Goal: Transaction & Acquisition: Purchase product/service

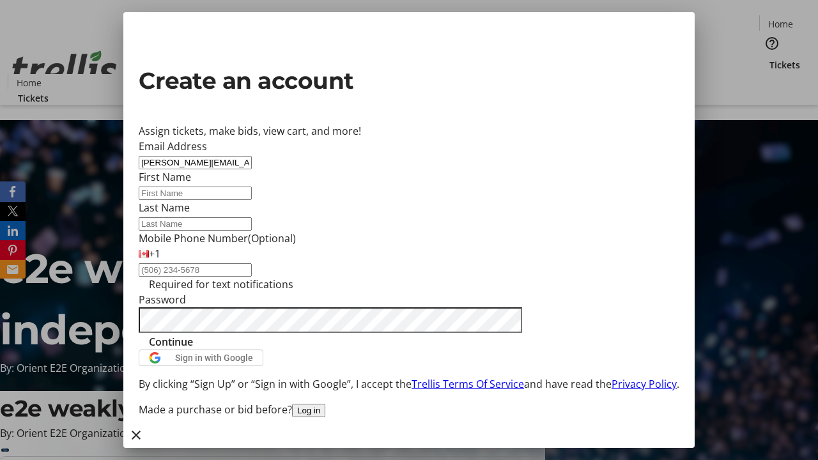
type input "[PERSON_NAME][EMAIL_ADDRESS][DOMAIN_NAME]"
type input "[PERSON_NAME]"
click at [193, 350] on span "Continue" at bounding box center [171, 341] width 44 height 15
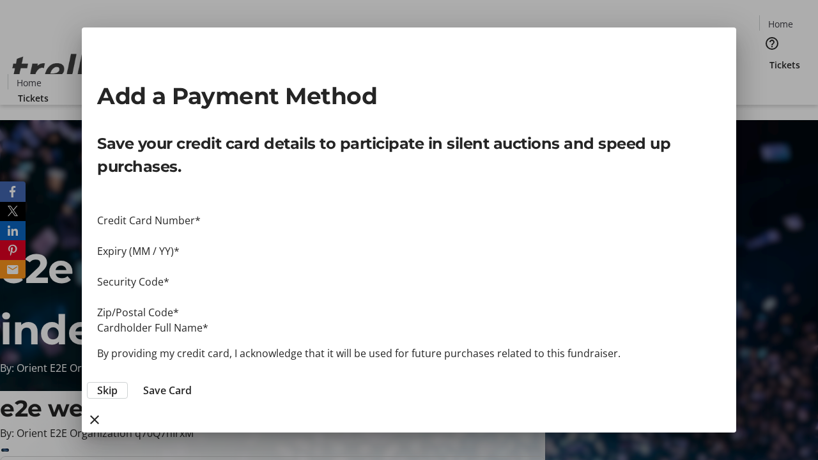
click at [118, 383] on span "Skip" at bounding box center [107, 390] width 20 height 15
click at [769, 58] on span "Tickets" at bounding box center [784, 64] width 31 height 13
